Goal: Check status: Check status

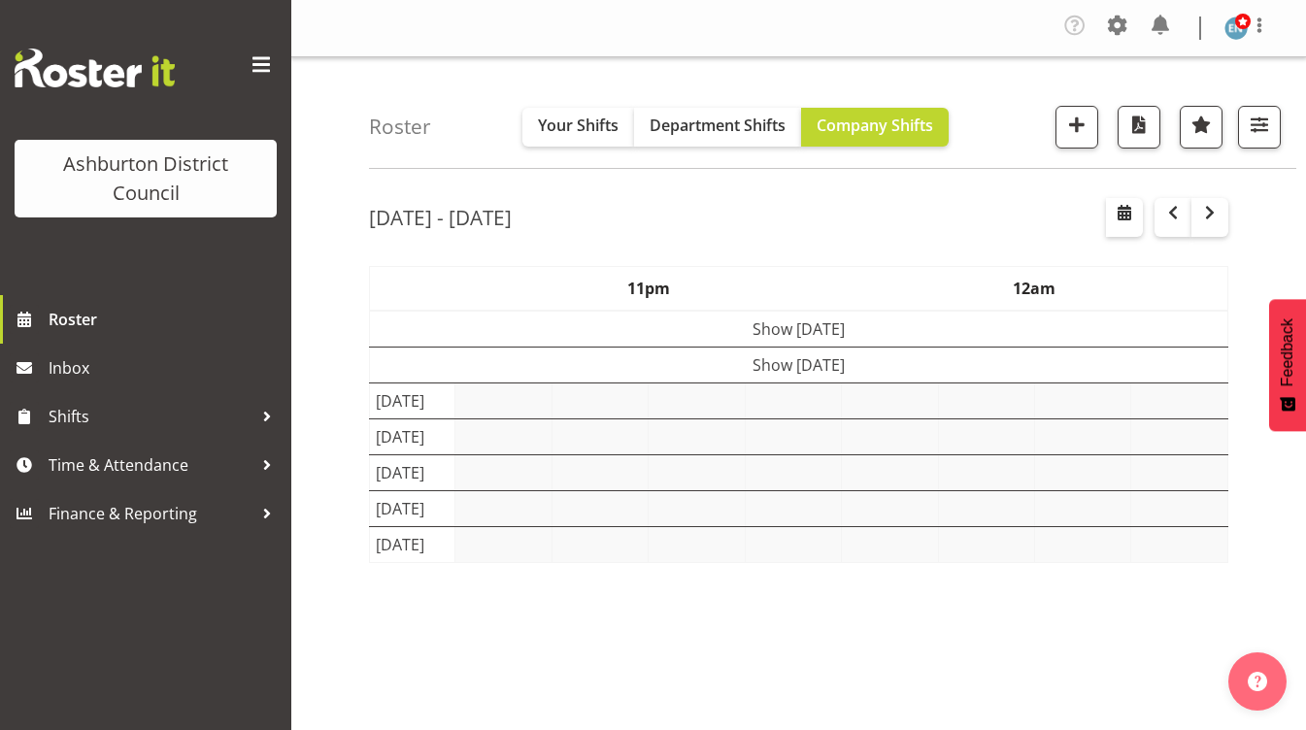
click at [330, 276] on div "Roster Your Shifts Department Shifts Company Shifts 1 Locations [GEOGRAPHIC_DAT…" at bounding box center [798, 508] width 1015 height 903
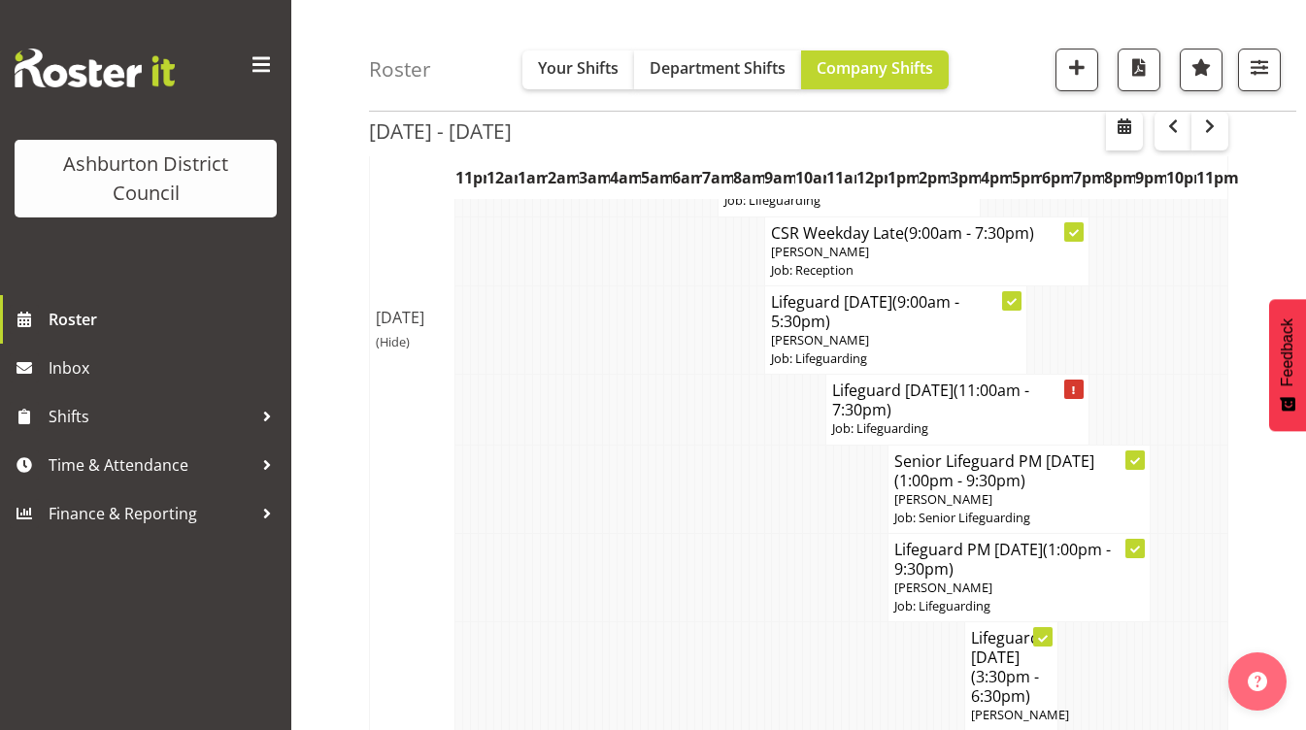
scroll to position [1875, 0]
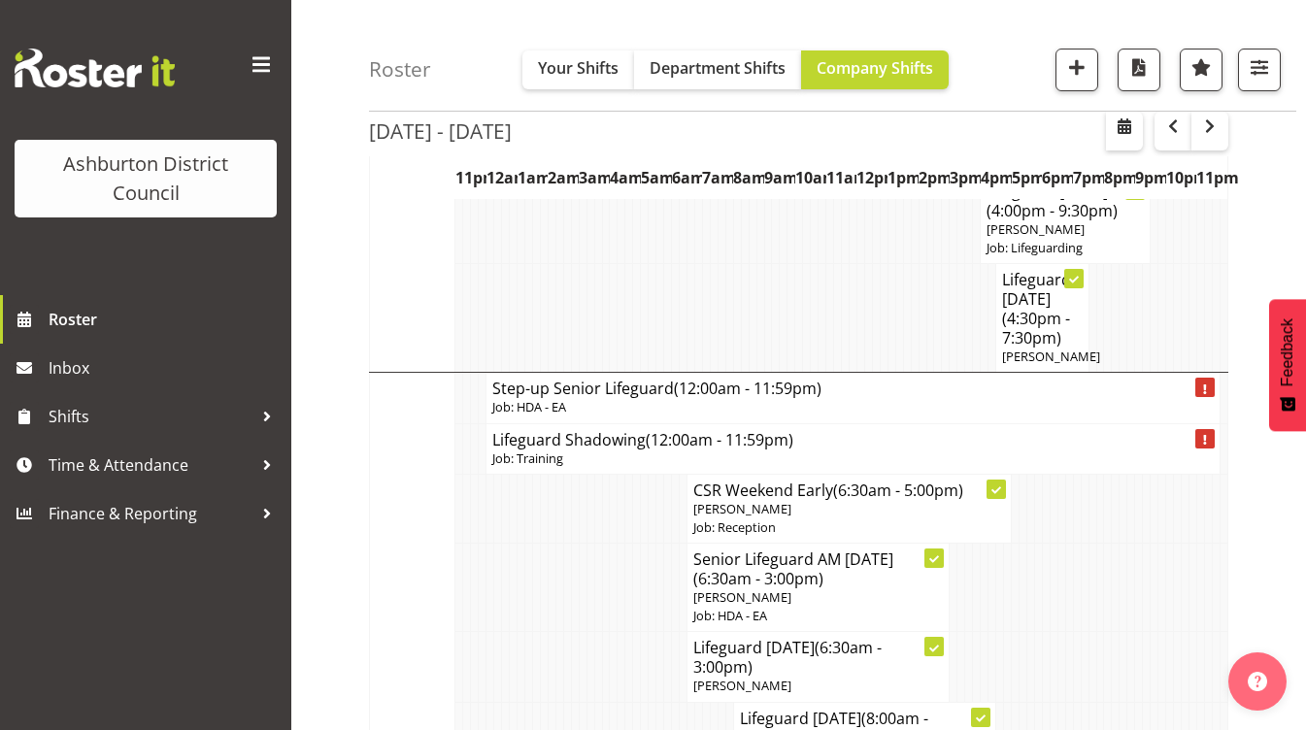
scroll to position [3652, 0]
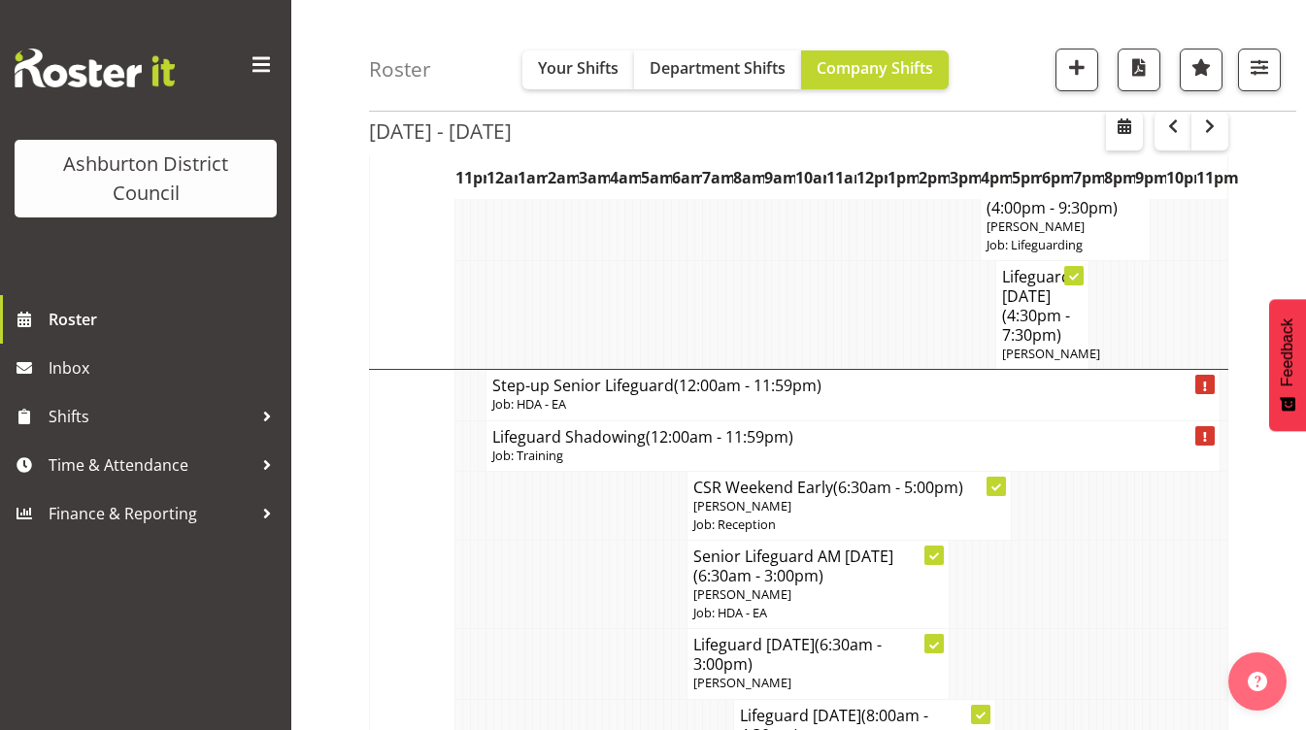
drag, startPoint x: 321, startPoint y: 246, endPoint x: 555, endPoint y: 162, distance: 248.5
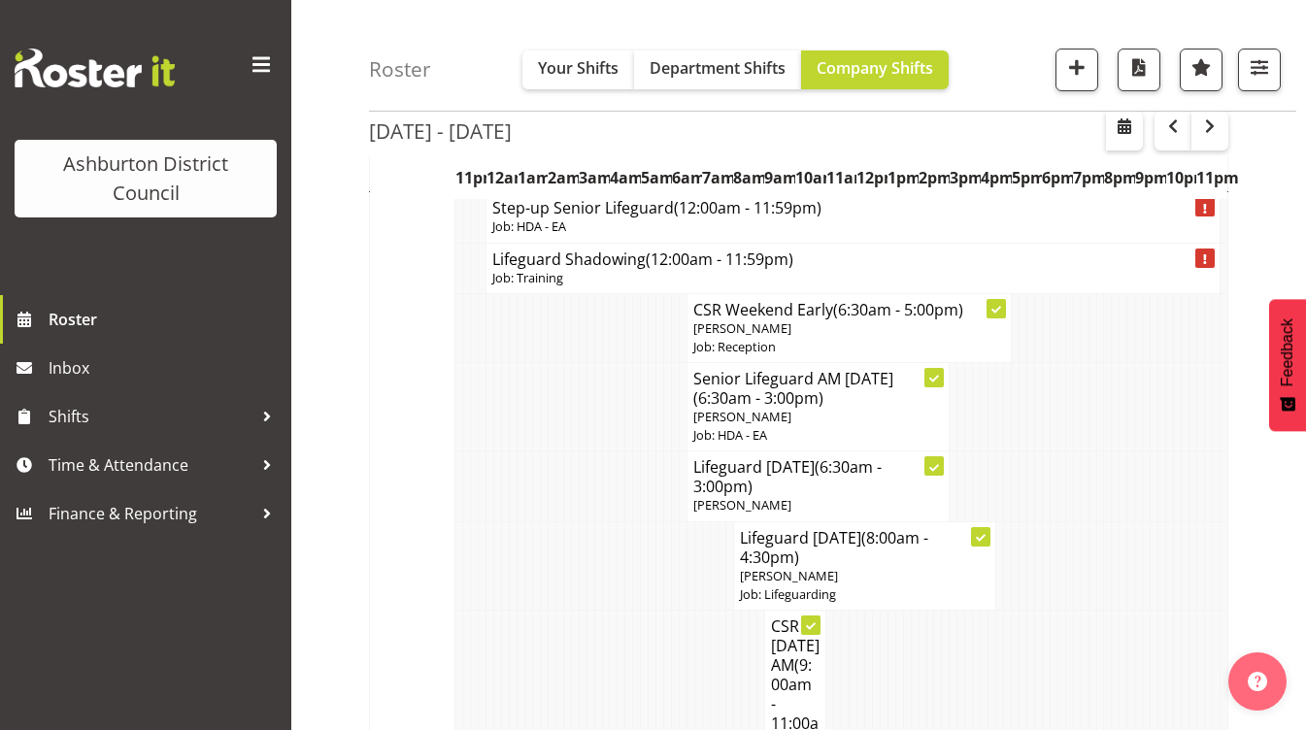
scroll to position [3829, 0]
drag, startPoint x: 398, startPoint y: 257, endPoint x: 344, endPoint y: 302, distance: 70.4
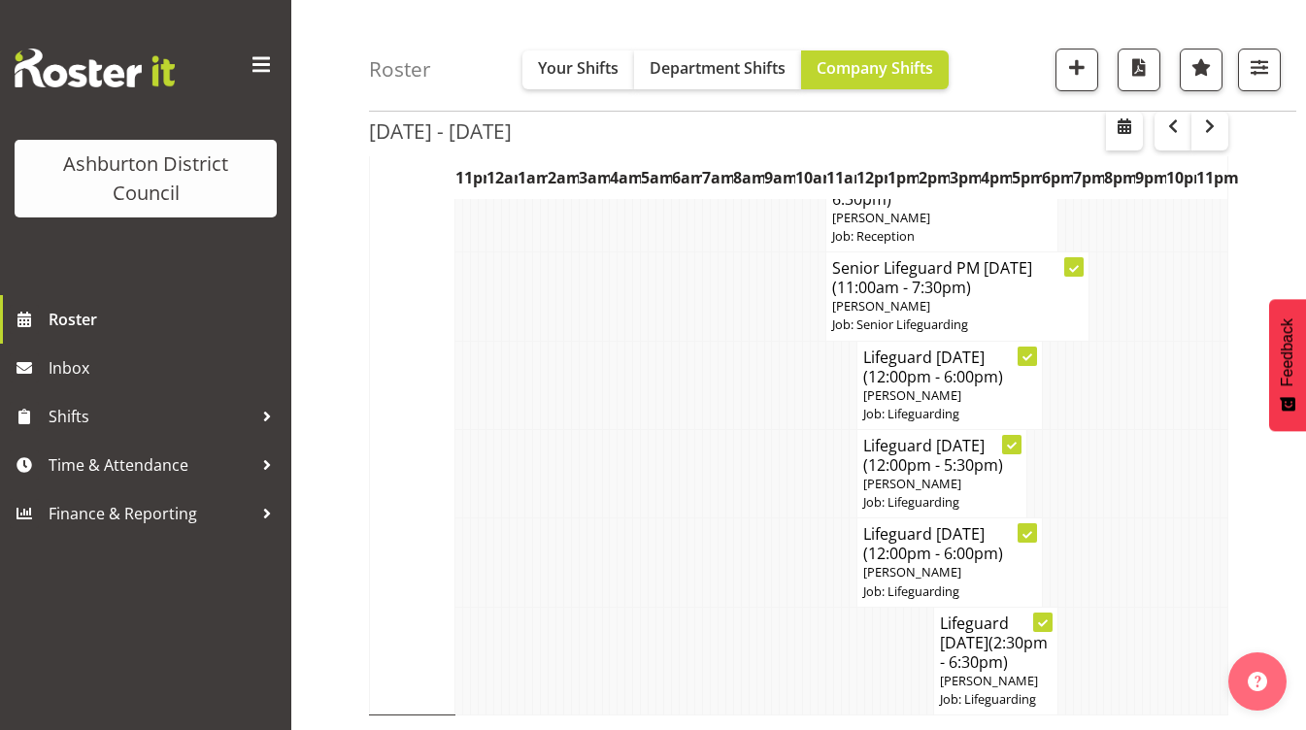
scroll to position [5874, 0]
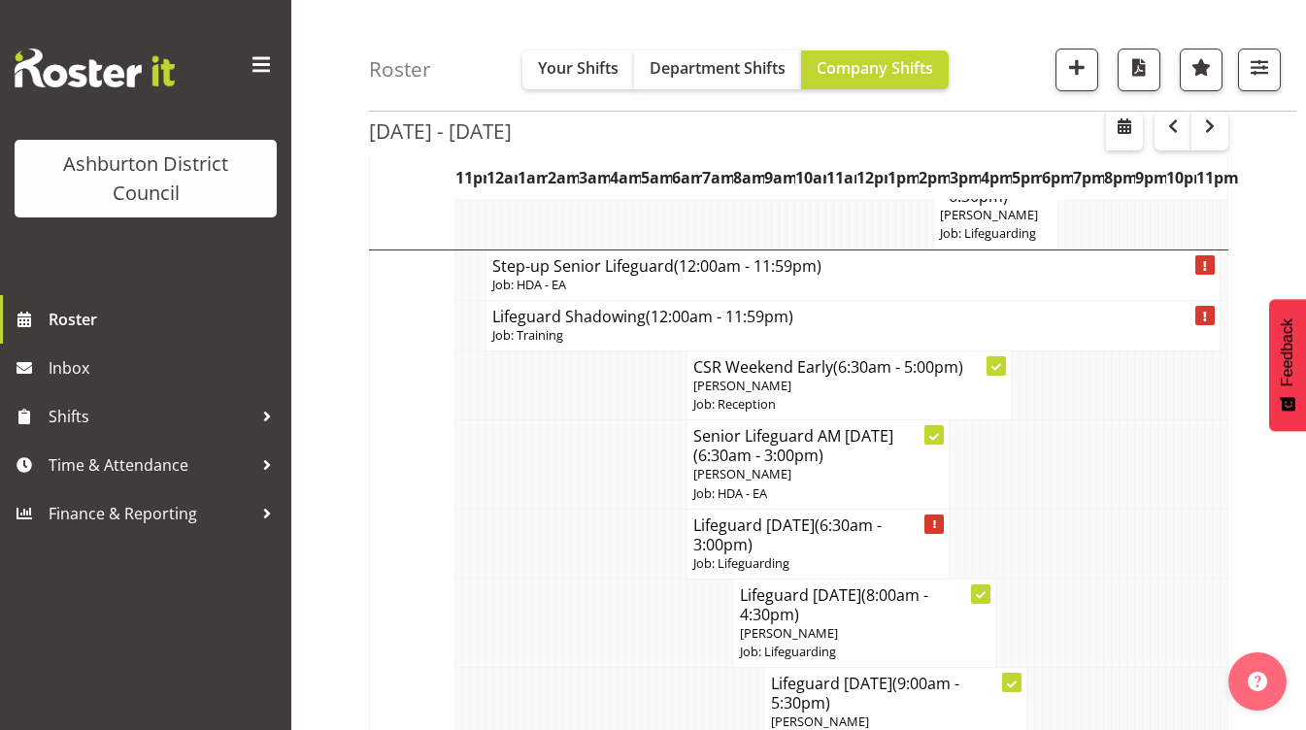
scroll to position [5102, 0]
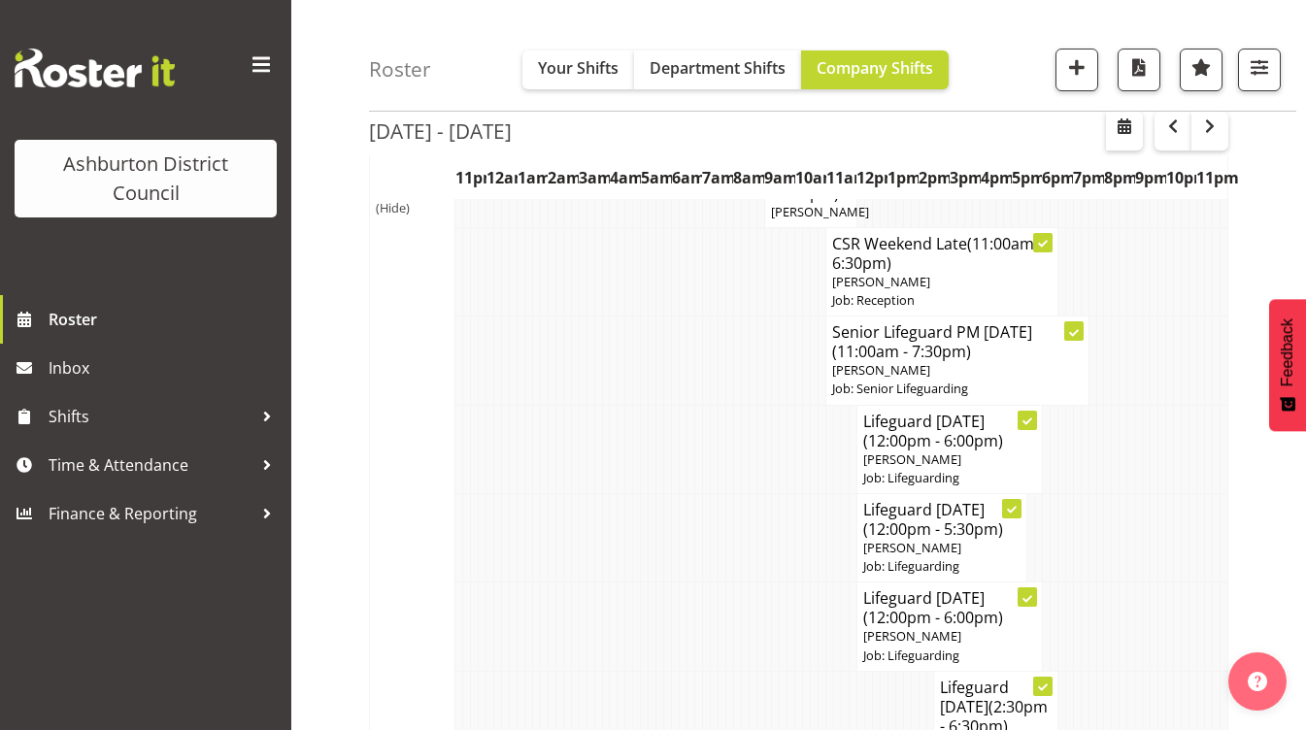
scroll to position [5758, 0]
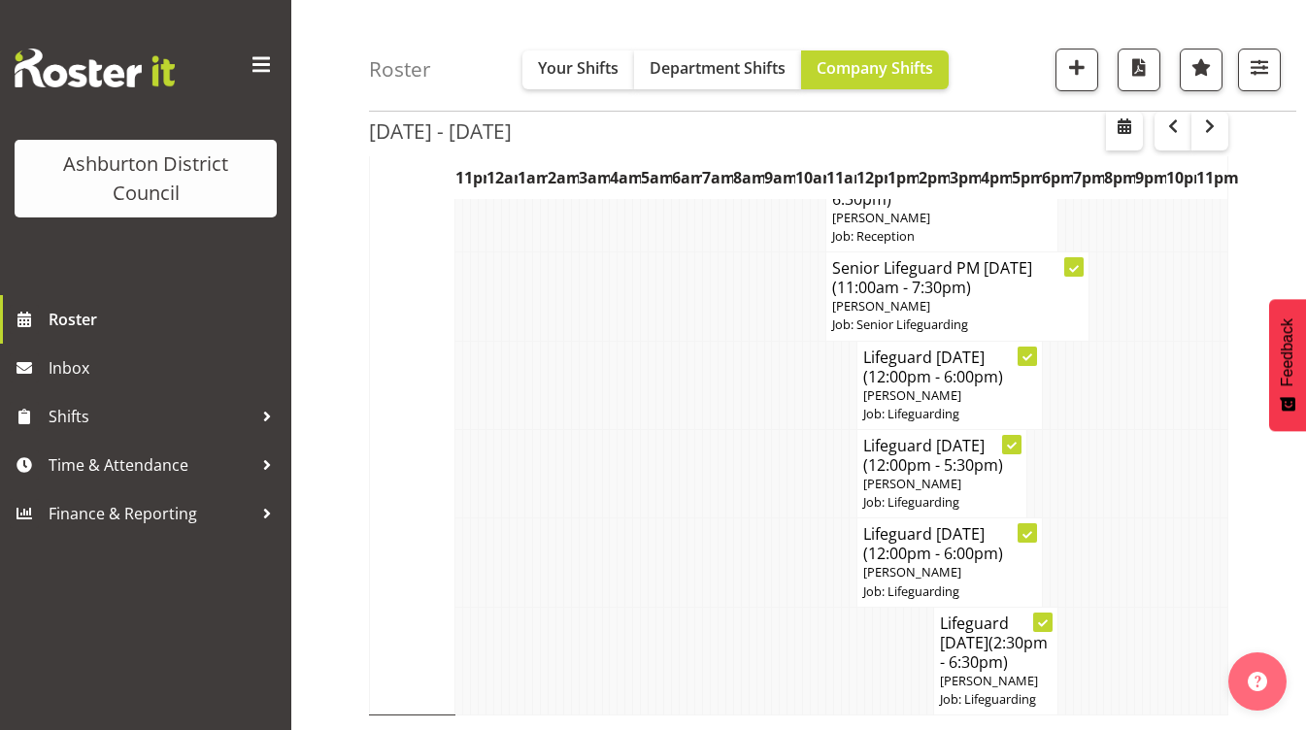
scroll to position [6014, 0]
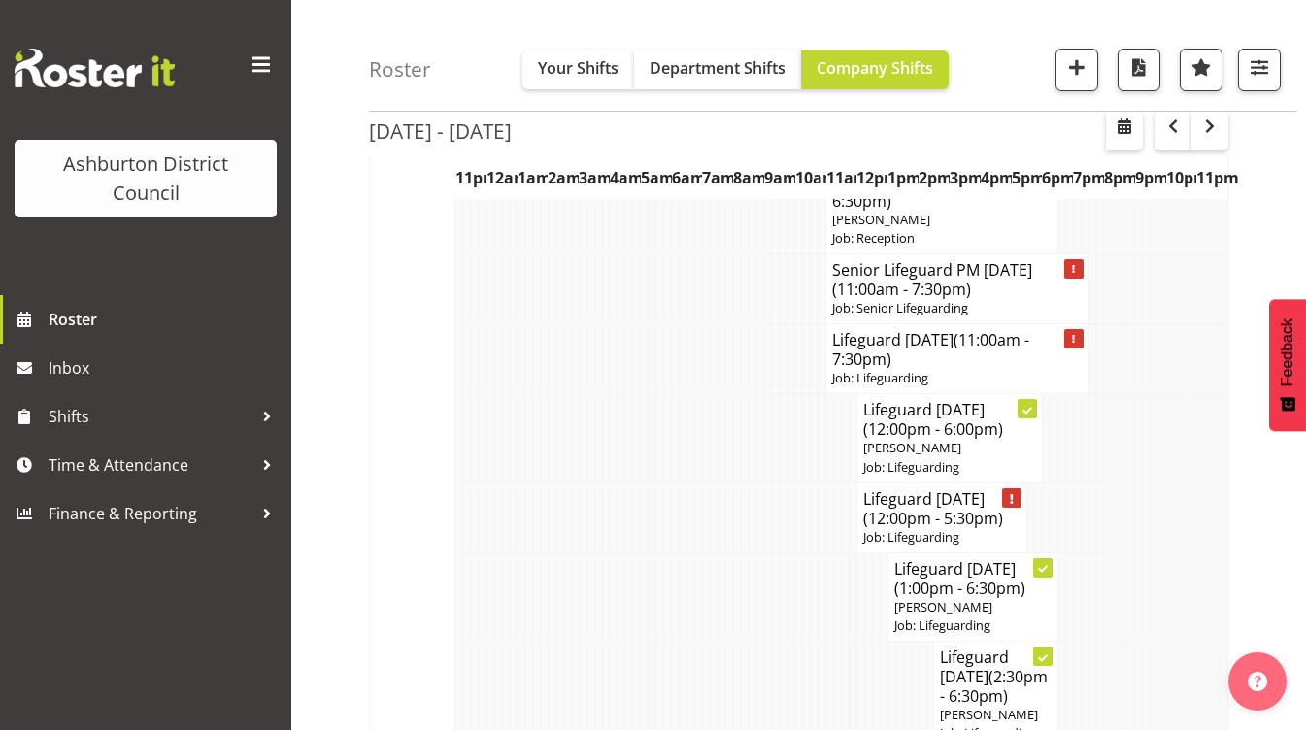
scroll to position [4620, 0]
drag, startPoint x: 346, startPoint y: 267, endPoint x: 348, endPoint y: 382, distance: 114.6
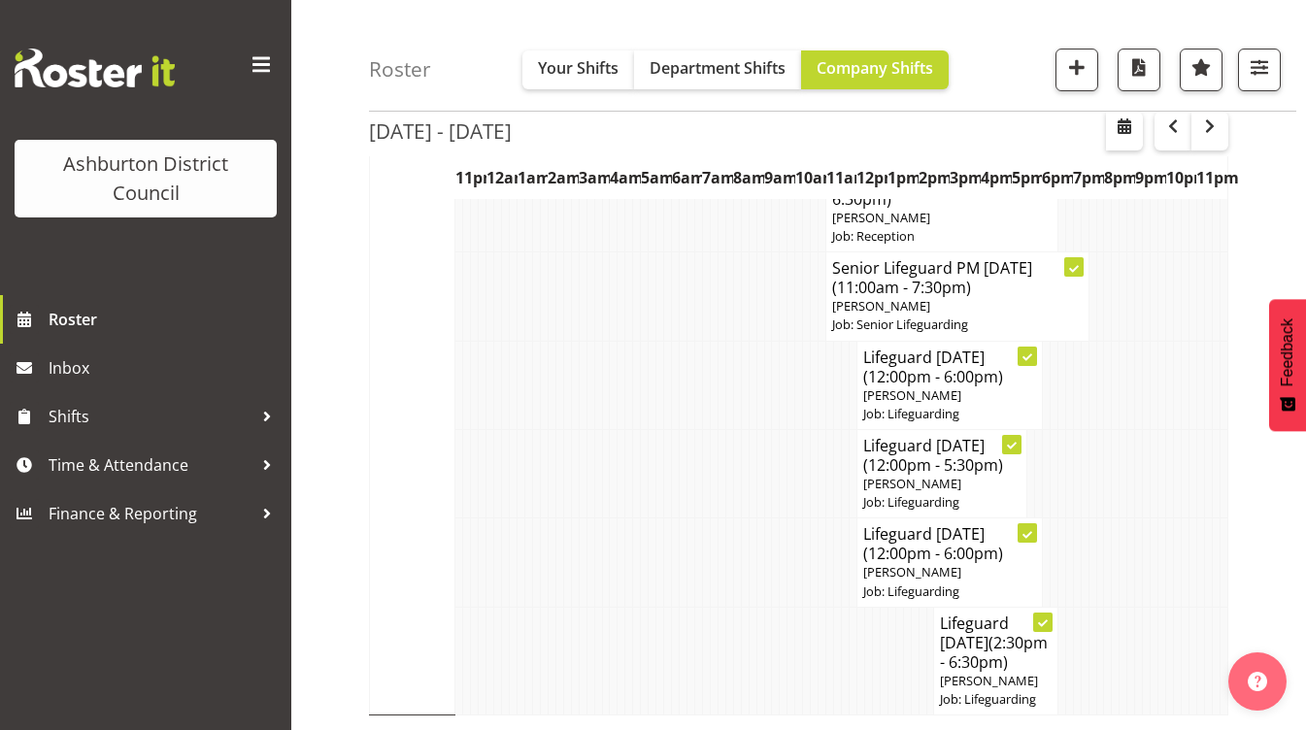
scroll to position [6010, 0]
